Goal: Task Accomplishment & Management: Use online tool/utility

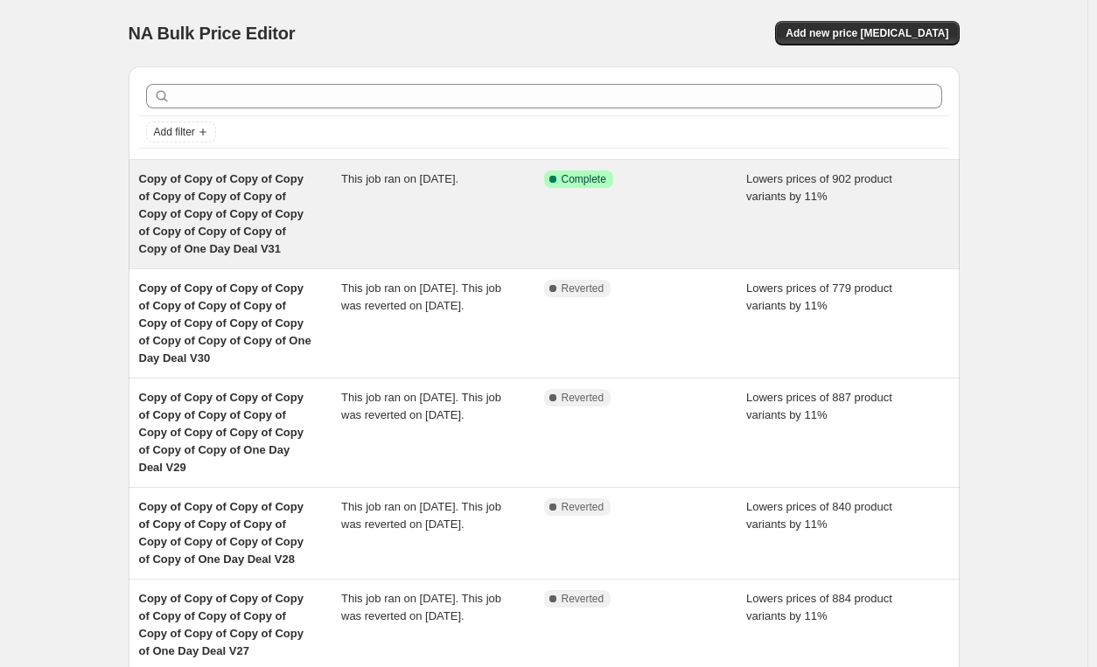
click at [621, 224] on div "Success Complete Complete" at bounding box center [645, 214] width 203 height 87
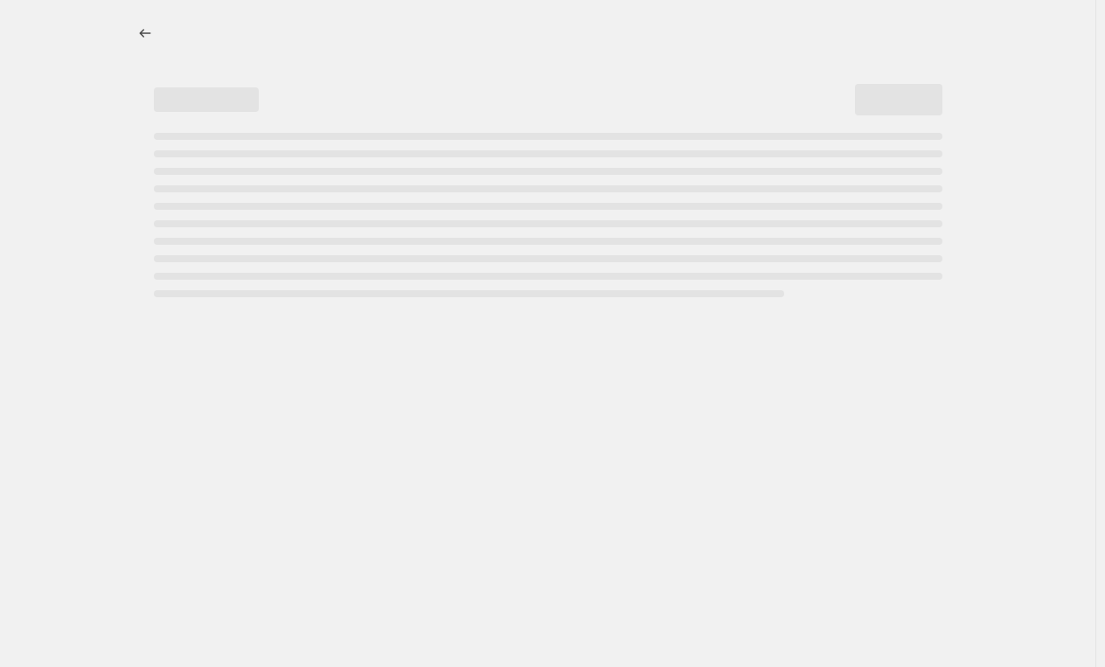
select select "percentage"
select select "pp"
select select "tag"
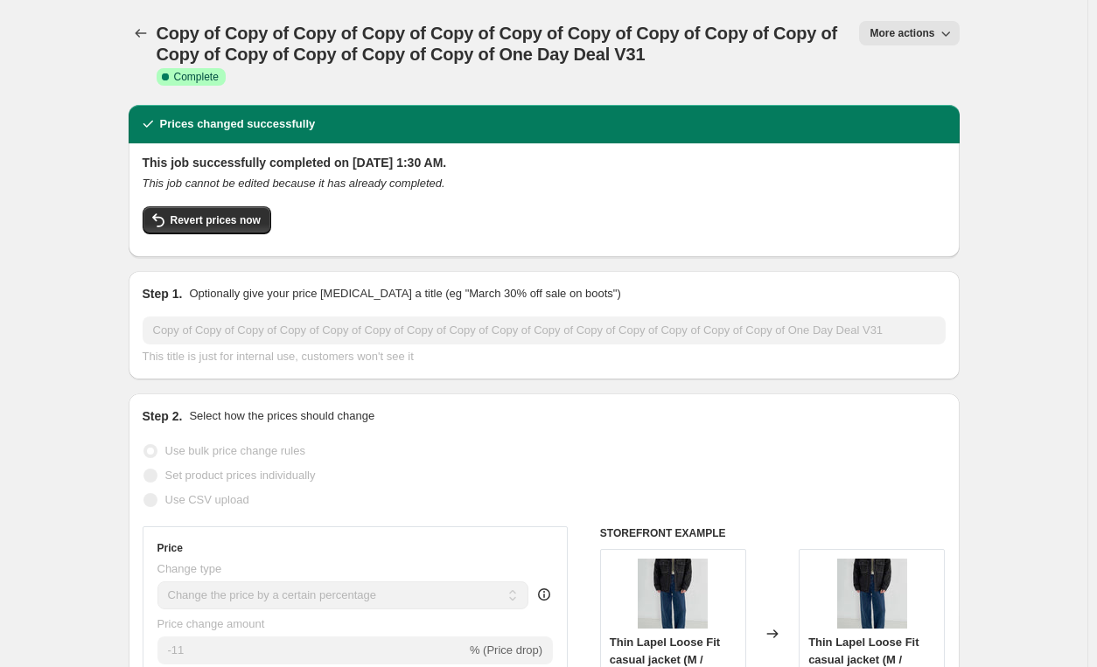
click at [896, 32] on span "More actions" at bounding box center [901, 33] width 65 height 14
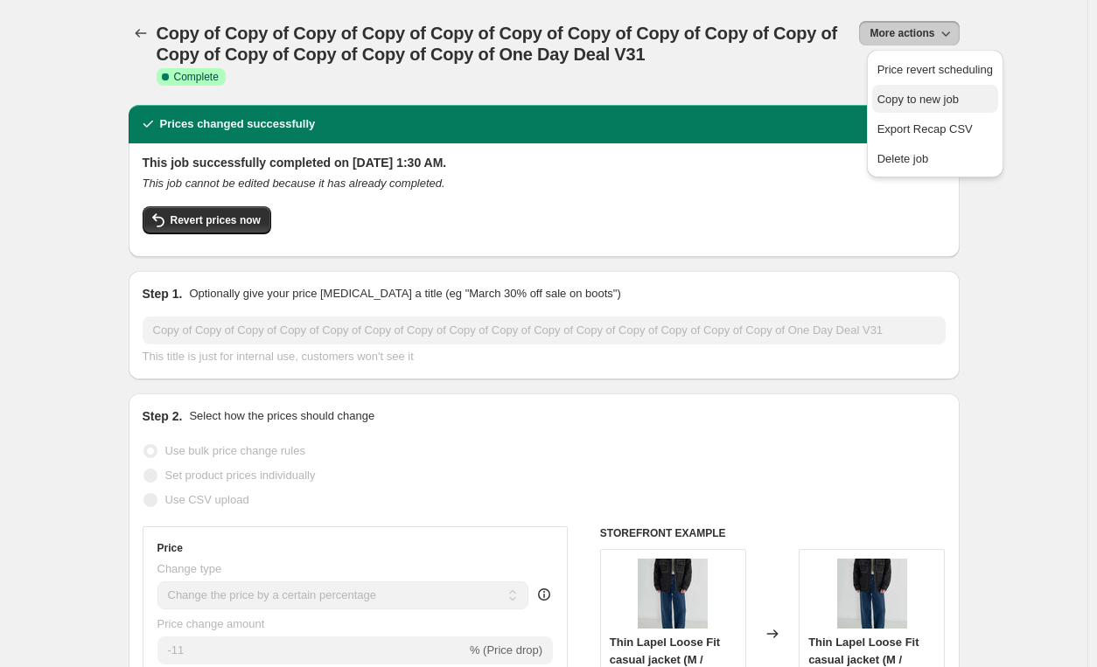
click at [946, 93] on span "Copy to new job" at bounding box center [917, 99] width 81 height 13
select select "percentage"
select select "pp"
select select "tag"
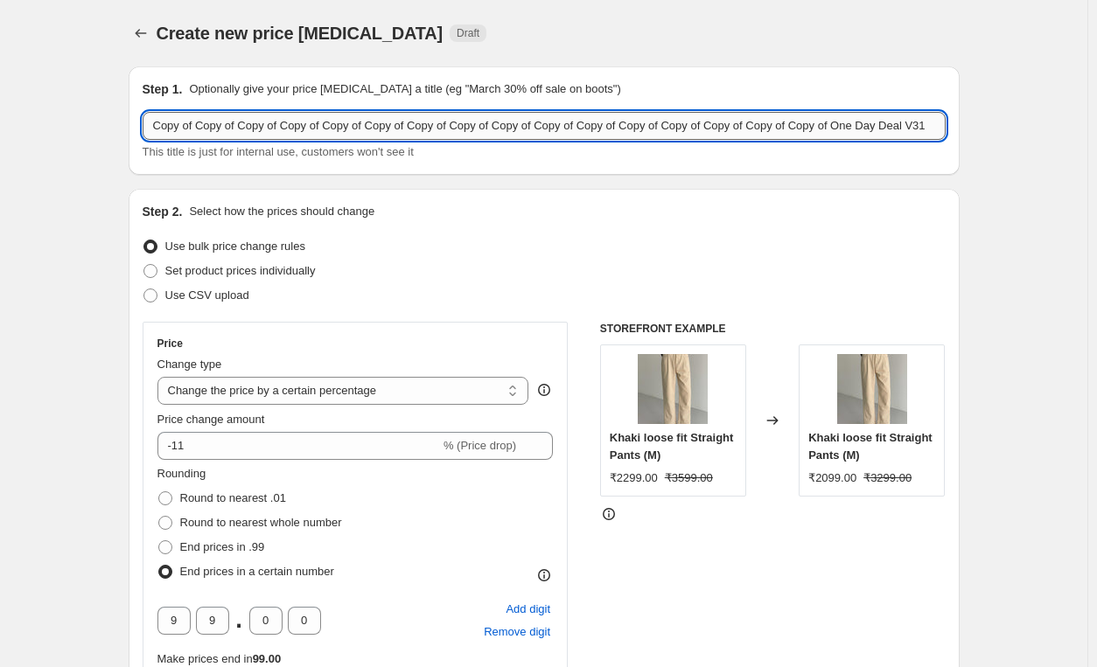
click at [935, 132] on input "Copy of Copy of Copy of Copy of Copy of Copy of Copy of Copy of Copy of Copy of…" at bounding box center [544, 126] width 803 height 28
type input "Copy of Copy of Copy of Copy of Copy of Copy of Copy of Copy of Copy of Copy of…"
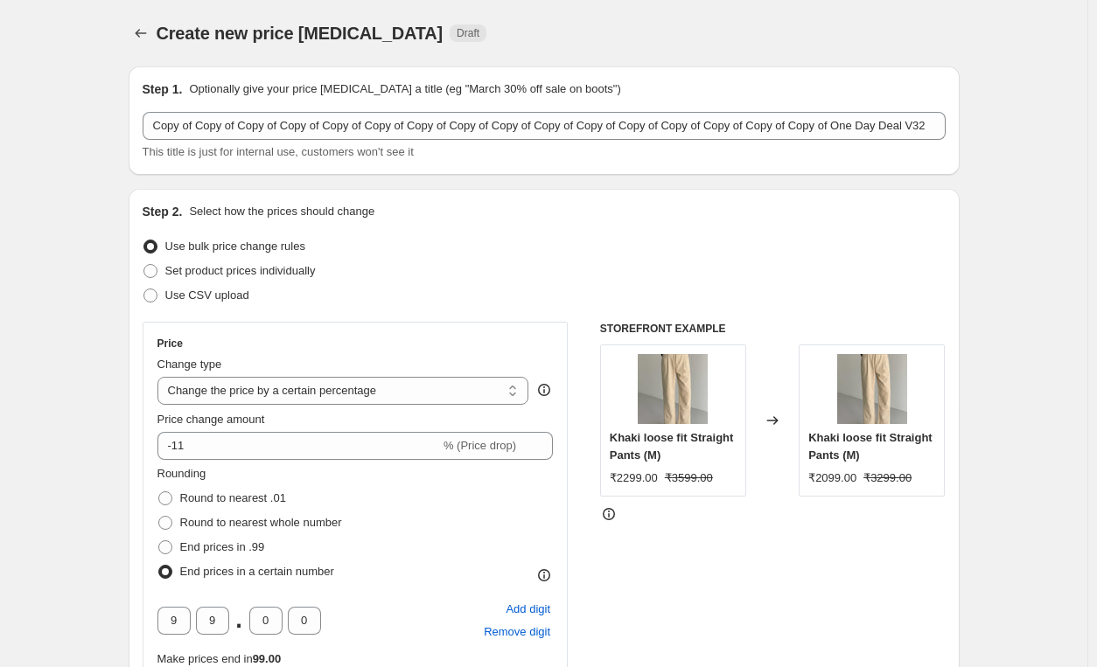
click at [635, 512] on div at bounding box center [772, 513] width 345 height 17
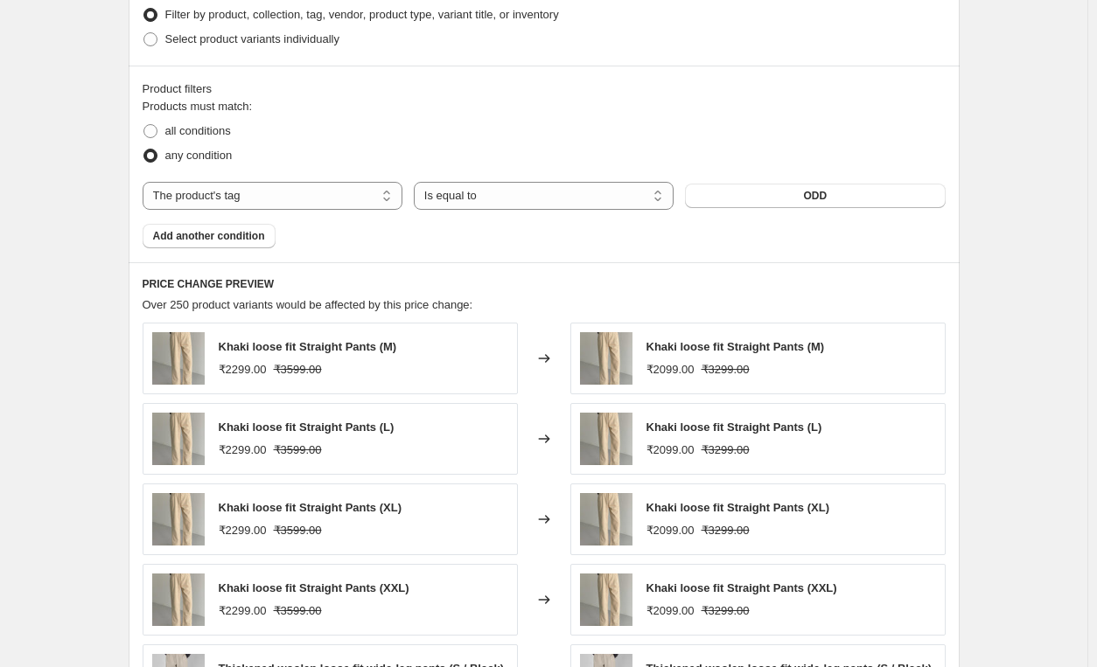
scroll to position [1717, 0]
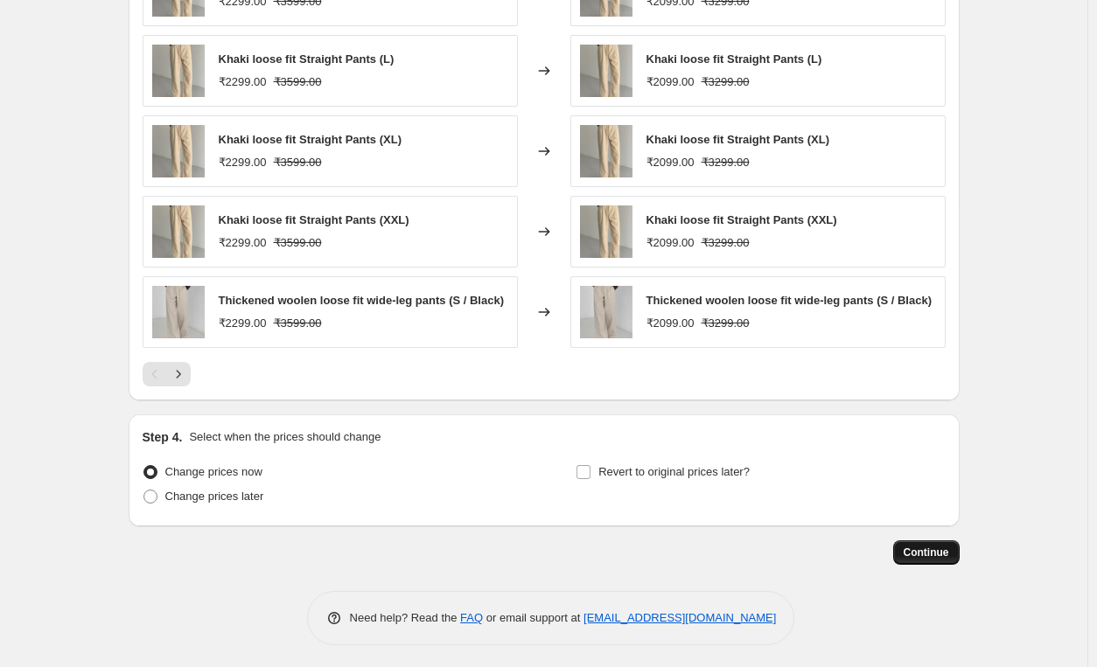
click at [932, 554] on span "Continue" at bounding box center [925, 553] width 45 height 14
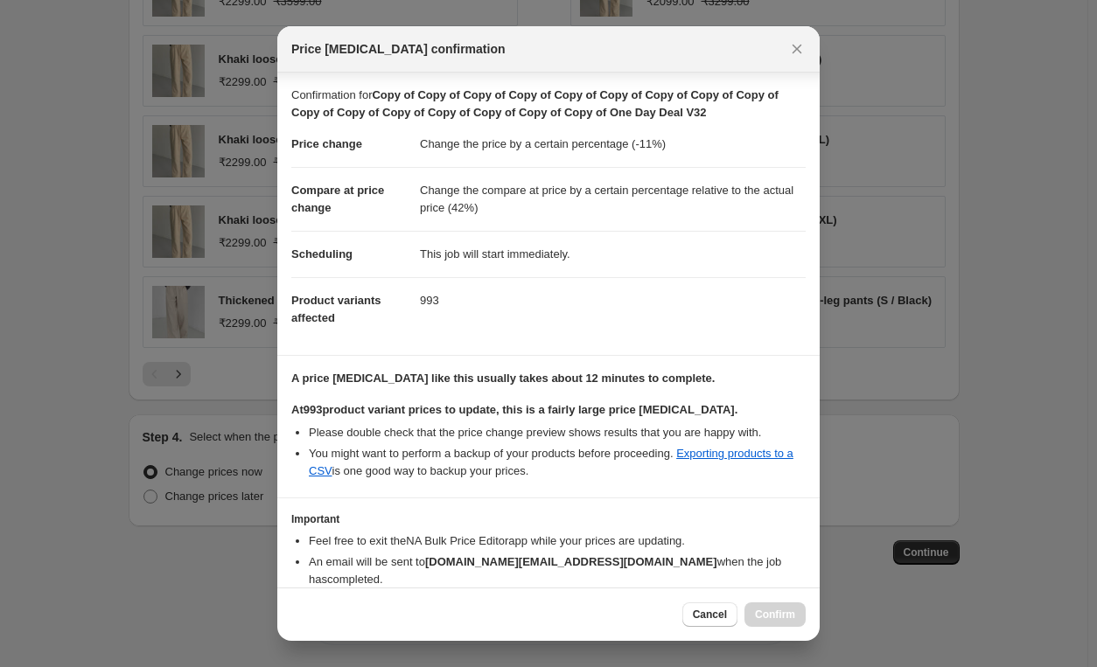
scroll to position [72, 0]
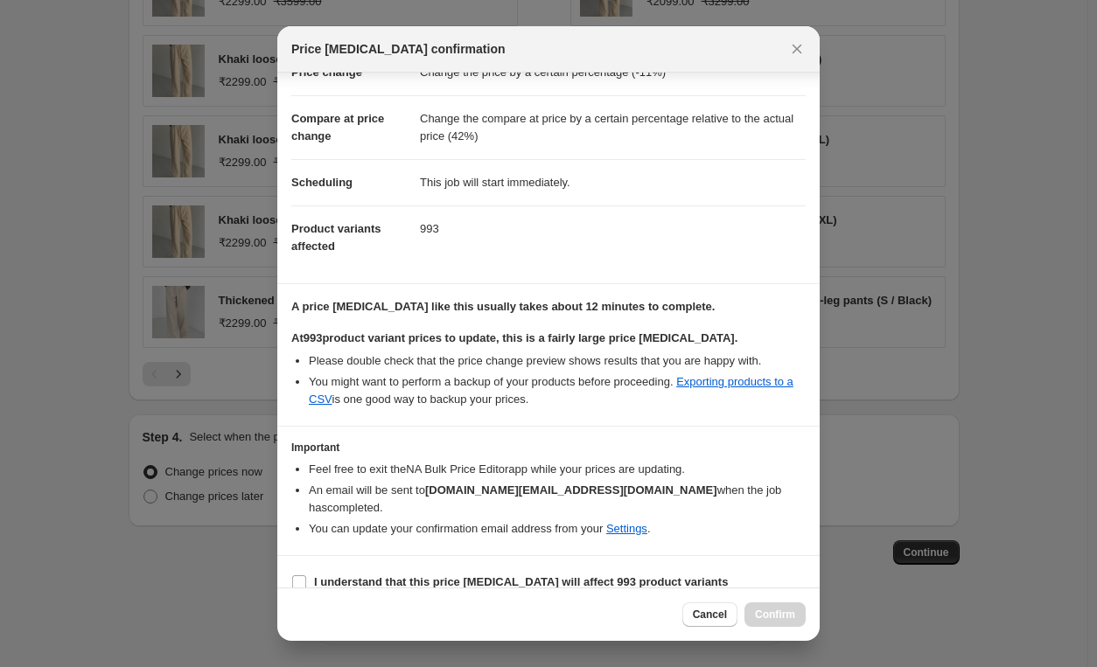
click at [401, 575] on section "I understand that this price change job will affect 993 product variants" at bounding box center [548, 582] width 542 height 52
click at [436, 574] on span "I understand that this price change job will affect 993 product variants" at bounding box center [521, 582] width 414 height 17
click at [306, 575] on input "I understand that this price change job will affect 993 product variants" at bounding box center [299, 582] width 14 height 14
checkbox input "true"
click at [784, 621] on span "Confirm" at bounding box center [775, 615] width 40 height 14
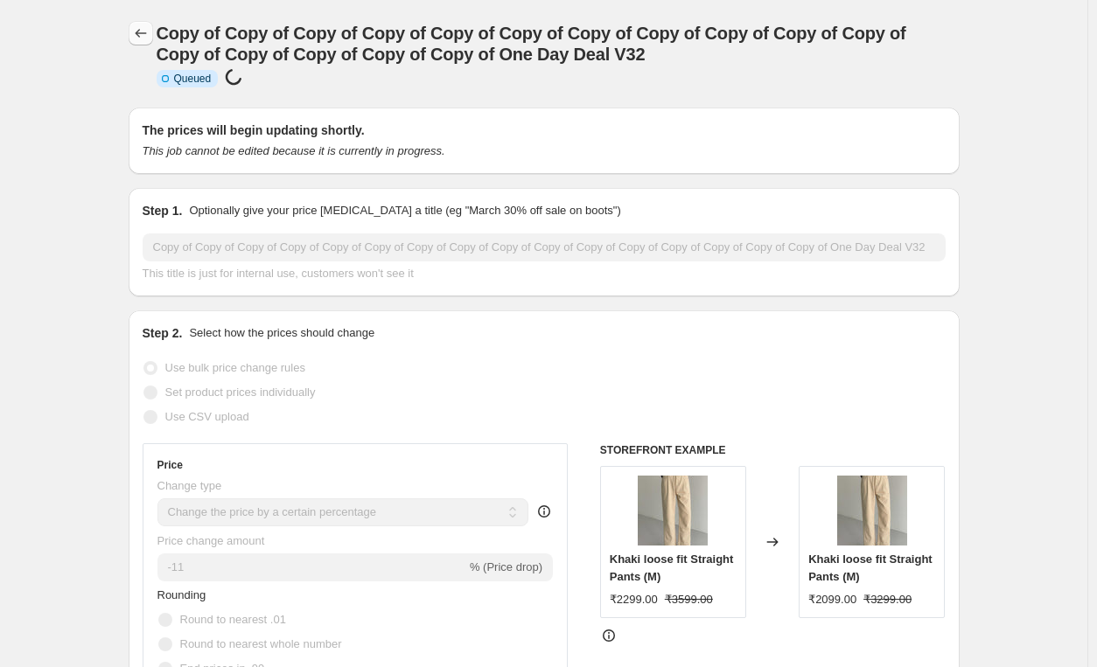
click at [150, 33] on icon "Price change jobs" at bounding box center [140, 32] width 17 height 17
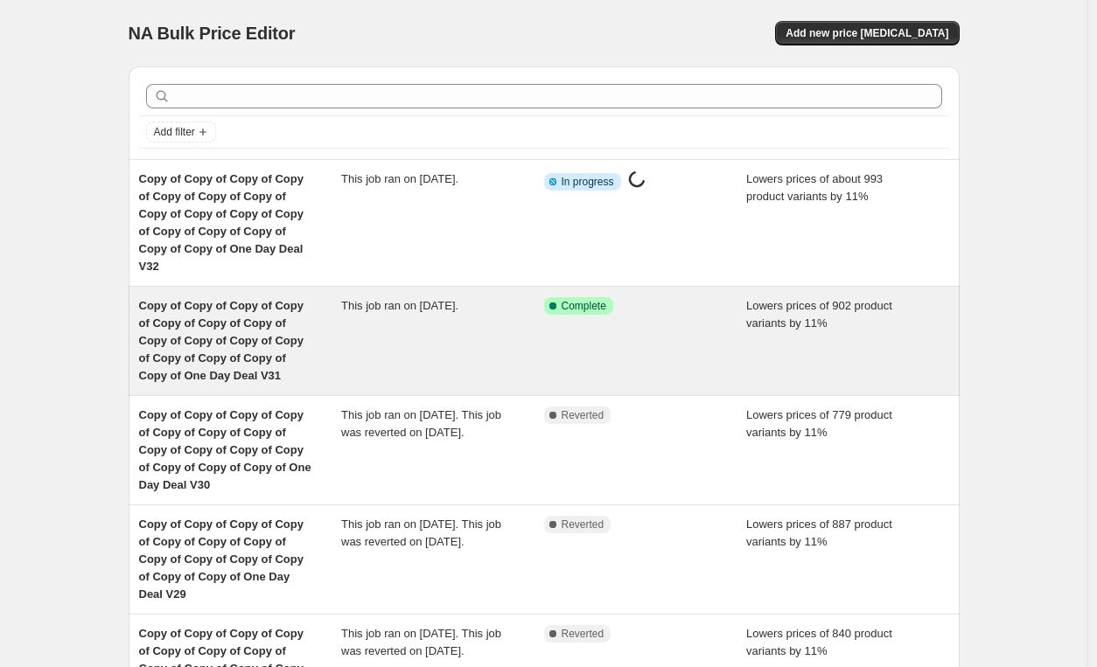
click at [460, 287] on div "Copy of Copy of Copy of Copy of Copy of Copy of Copy of Copy of Copy of Copy of…" at bounding box center [544, 341] width 831 height 108
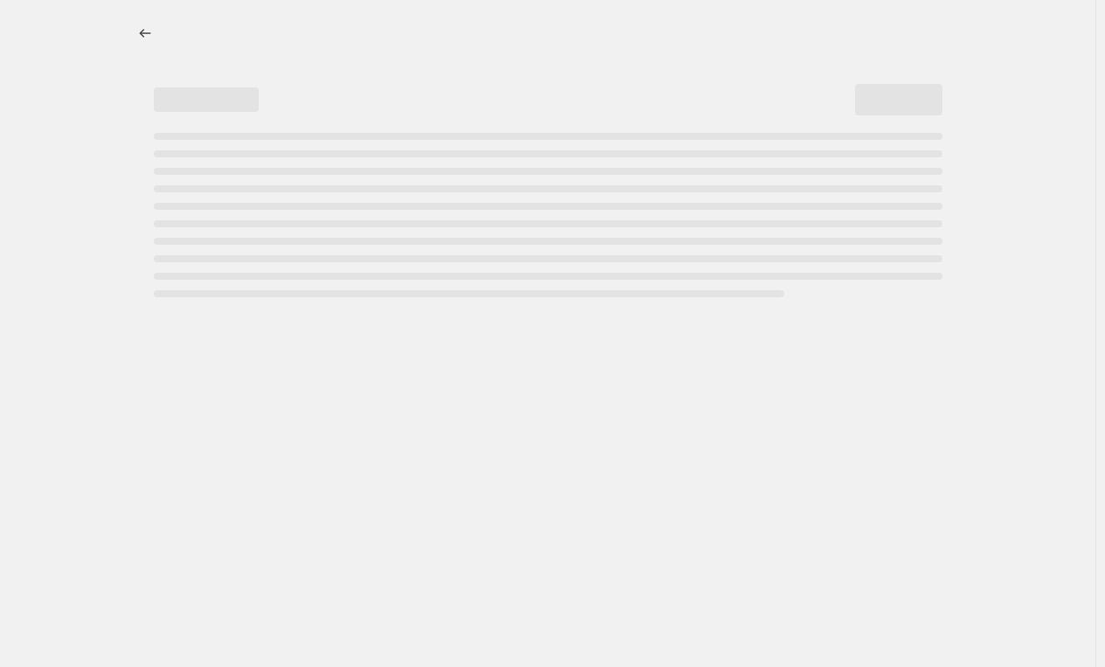
select select "percentage"
select select "pp"
select select "tag"
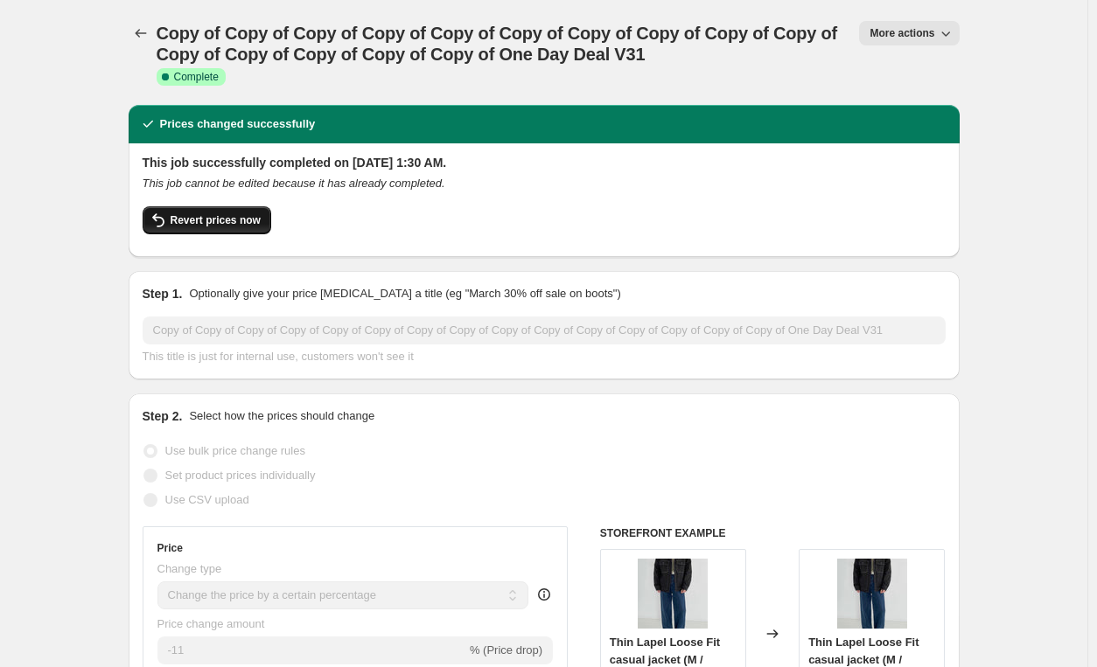
click at [201, 213] on button "Revert prices now" at bounding box center [207, 220] width 129 height 28
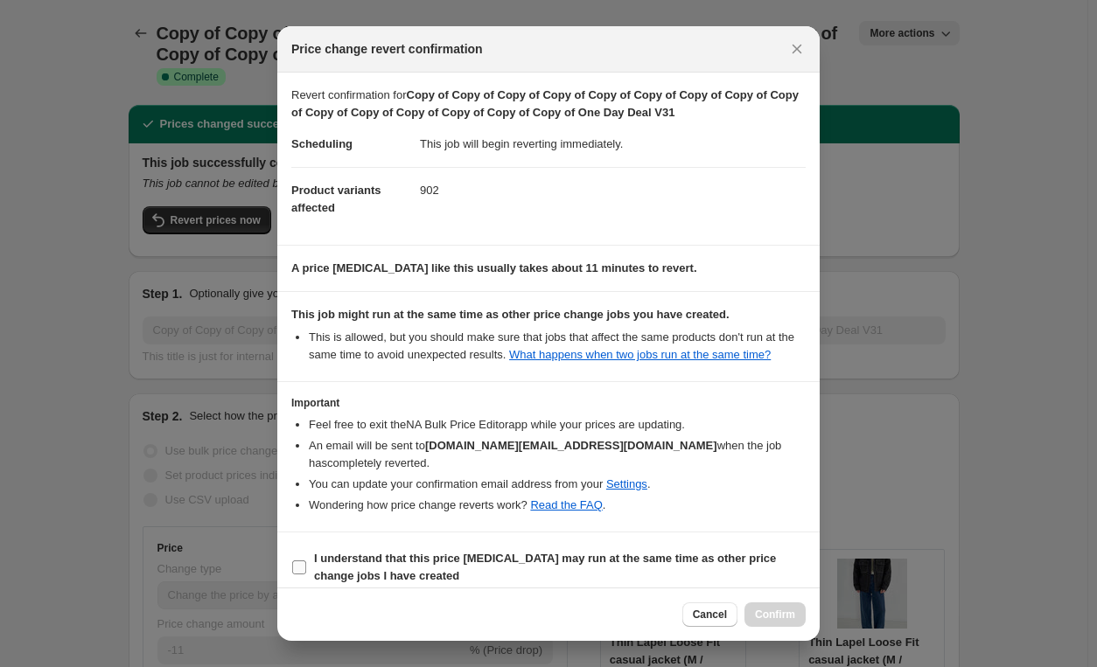
click at [303, 561] on input "I understand that this price change job may run at the same time as other price…" at bounding box center [299, 568] width 14 height 14
checkbox input "true"
click at [786, 605] on button "Confirm" at bounding box center [774, 615] width 61 height 24
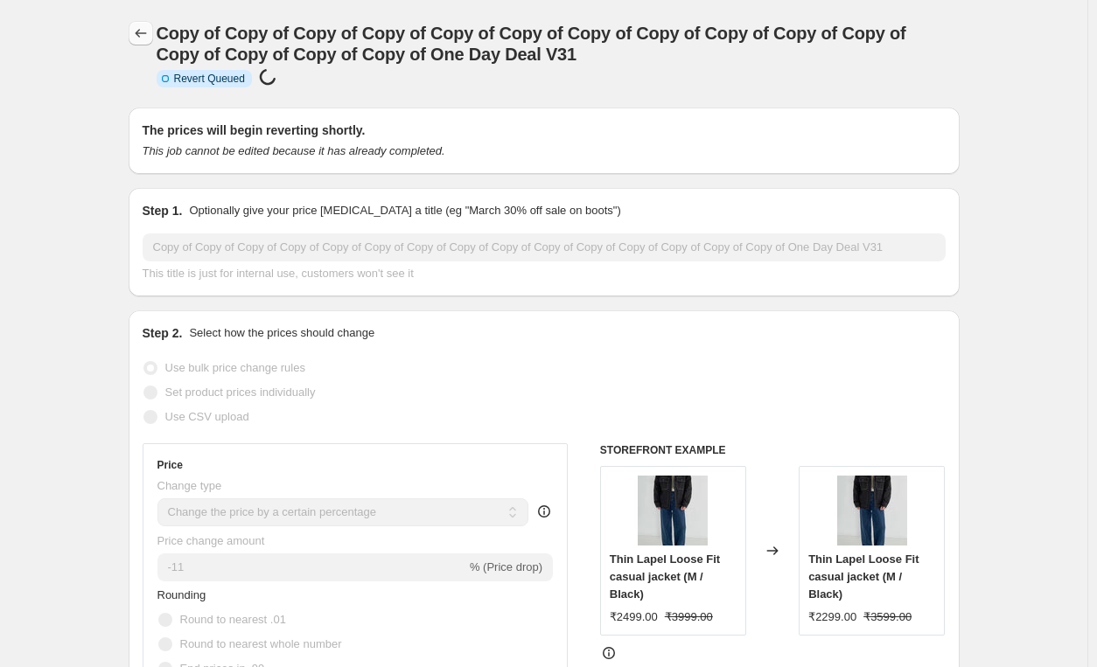
click at [133, 29] on button "Price change jobs" at bounding box center [141, 33] width 24 height 24
